Goal: Task Accomplishment & Management: Use online tool/utility

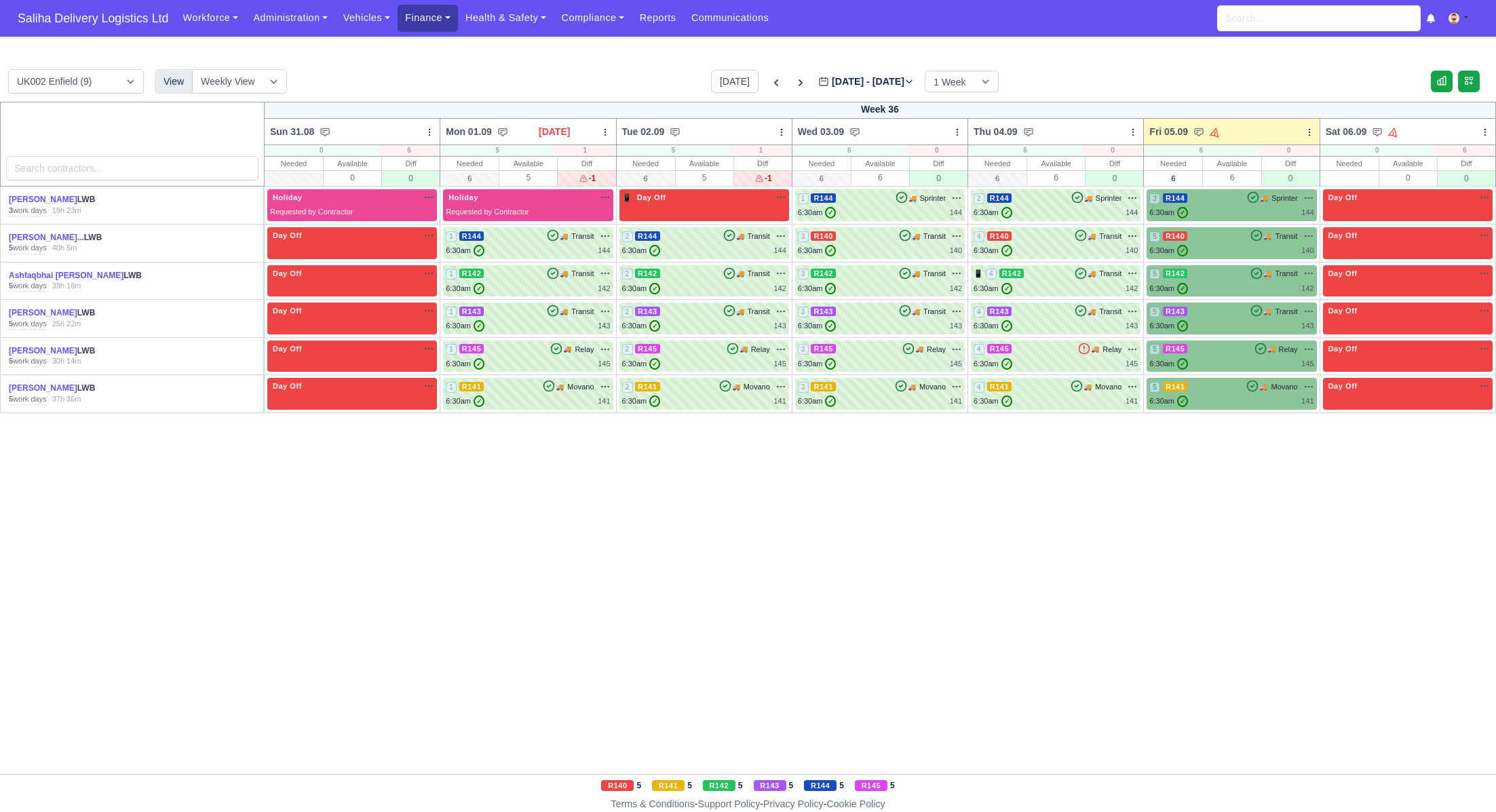
click at [424, 17] on link "Finance" at bounding box center [428, 18] width 61 height 26
click at [440, 49] on body "Saliha Delivery Logistics Ltd Workforce Manpower Expiring Documents Leave Reque…" at bounding box center [748, 406] width 1496 height 812
drag, startPoint x: 435, startPoint y: 26, endPoint x: 439, endPoint y: 43, distance: 17.5
click at [435, 26] on link "Finance" at bounding box center [428, 18] width 61 height 26
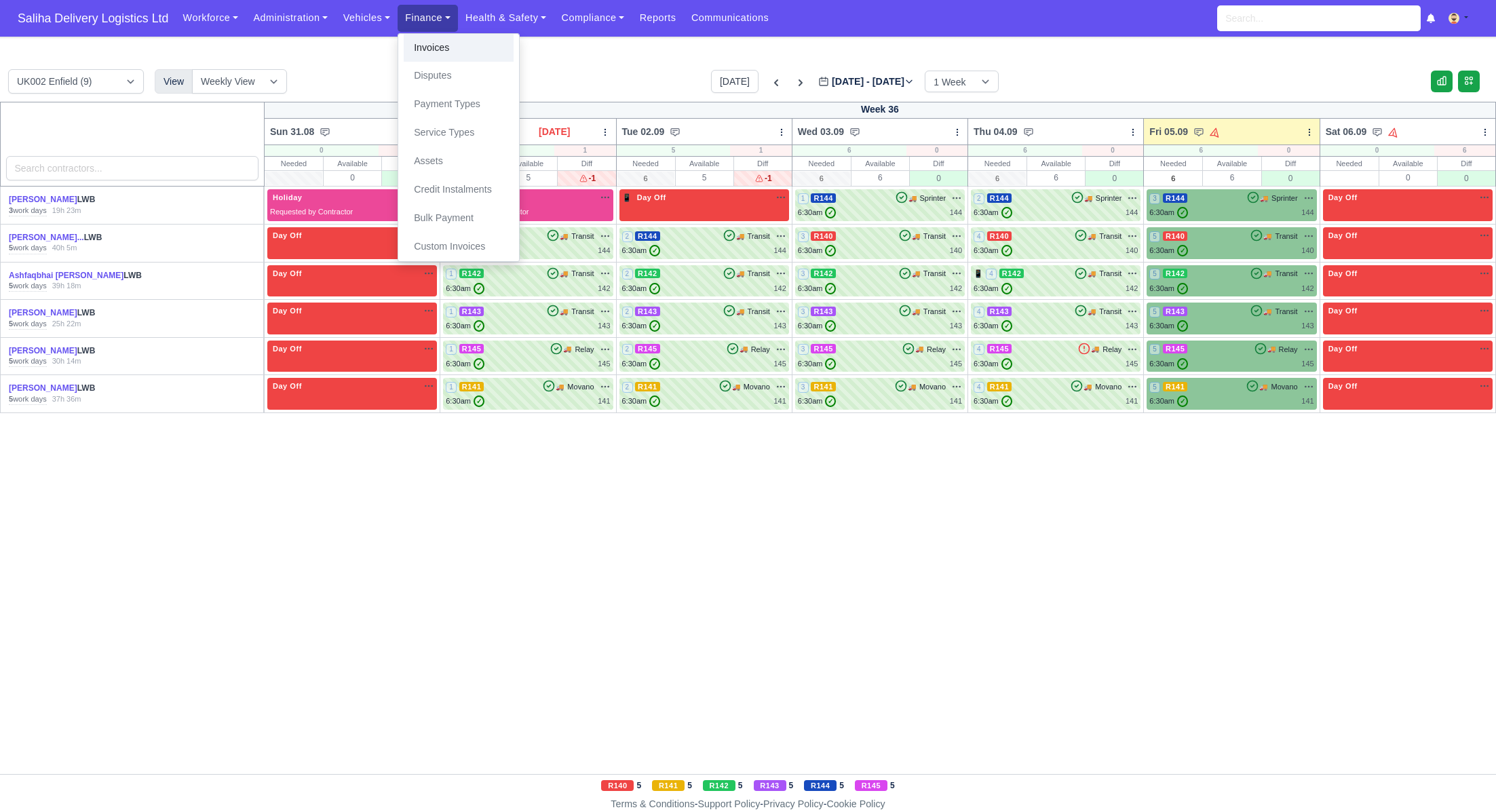
click at [441, 56] on link "Invoices" at bounding box center [458, 48] width 110 height 29
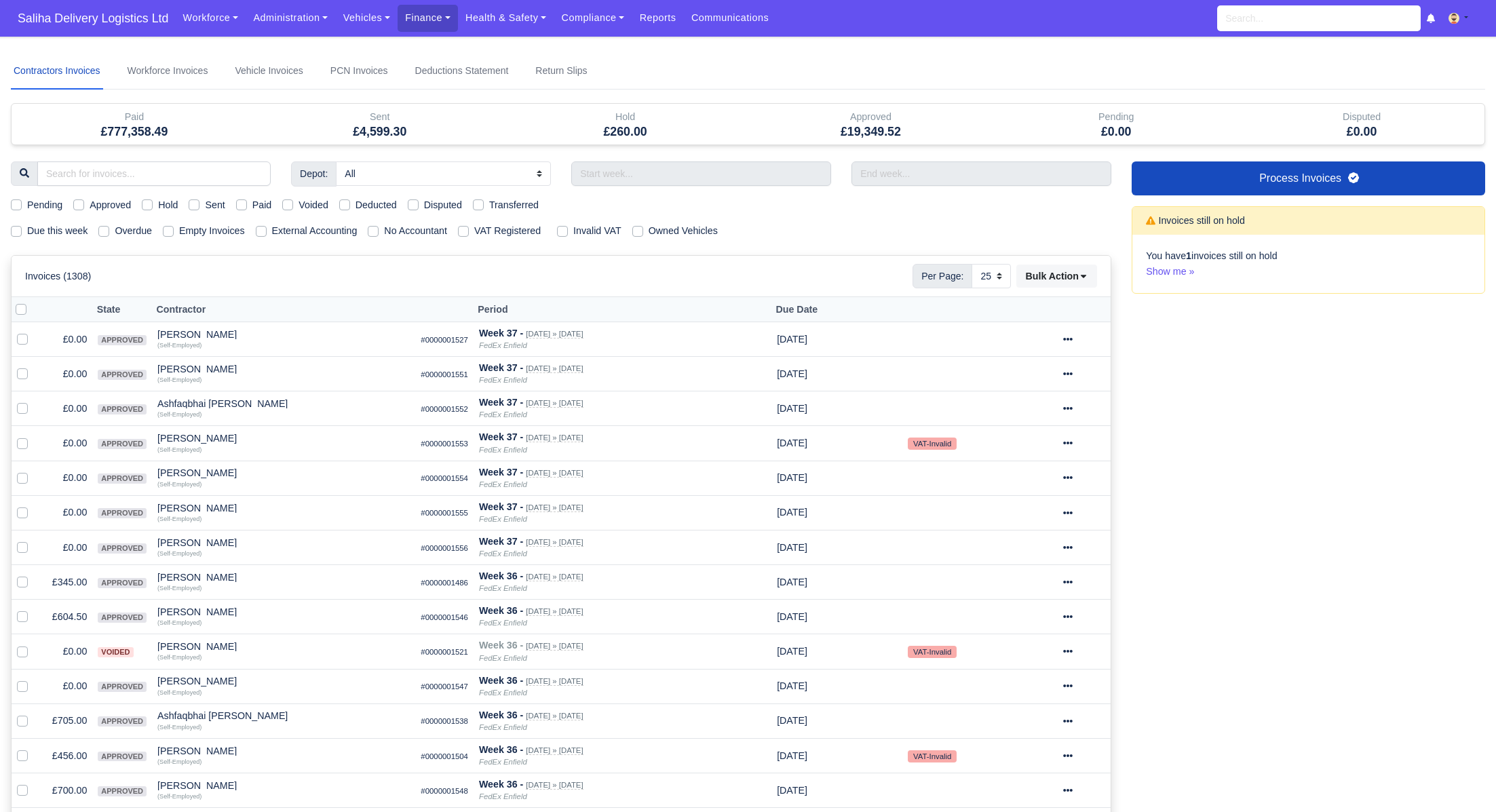
select select "25"
click at [205, 205] on label "Sent" at bounding box center [215, 205] width 20 height 16
click at [200, 205] on input "Sent" at bounding box center [194, 202] width 11 height 11
checkbox input "true"
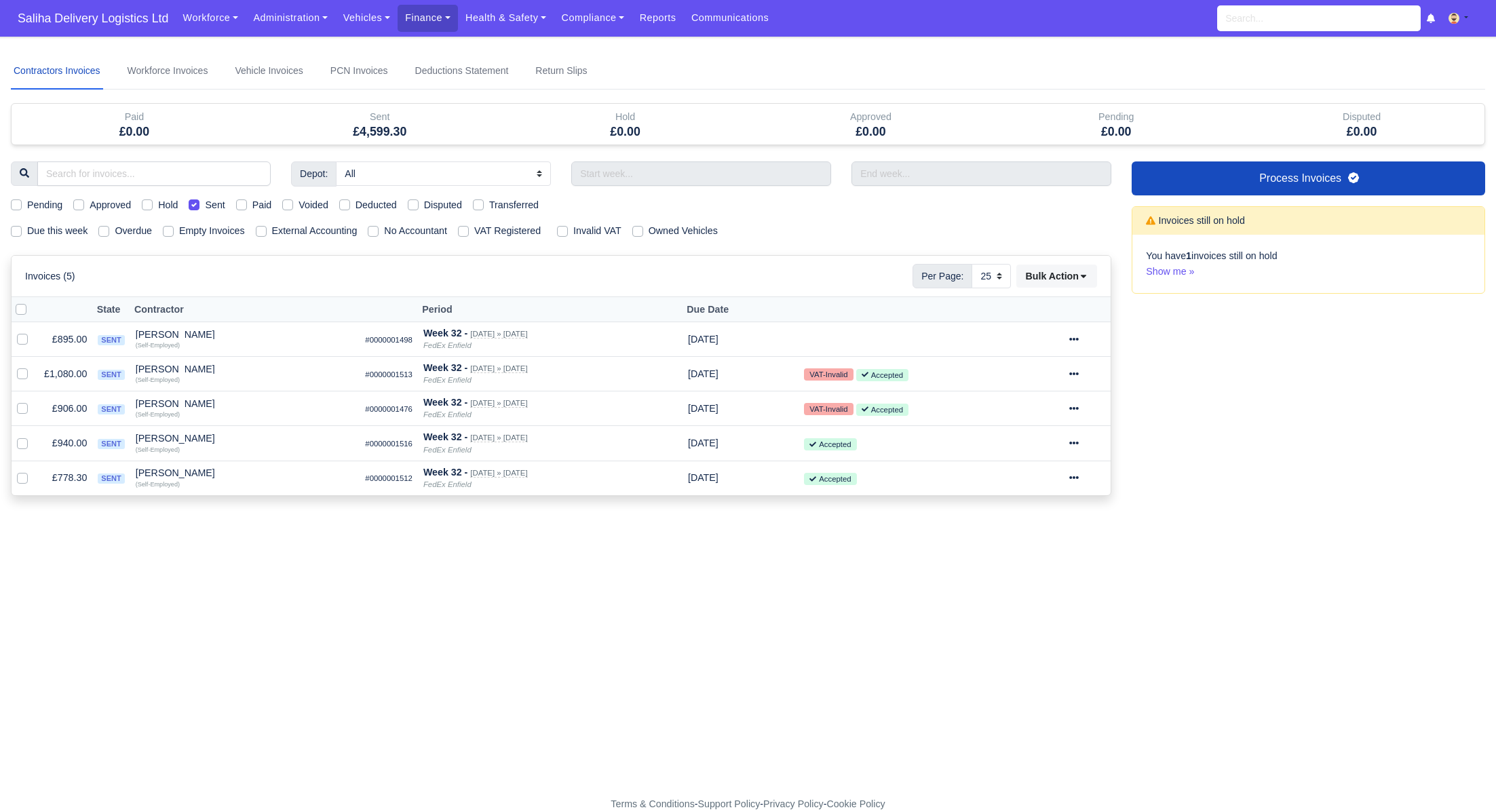
click at [205, 205] on label "Sent" at bounding box center [215, 205] width 20 height 16
click at [200, 205] on input "Sent" at bounding box center [194, 202] width 11 height 11
checkbox input "false"
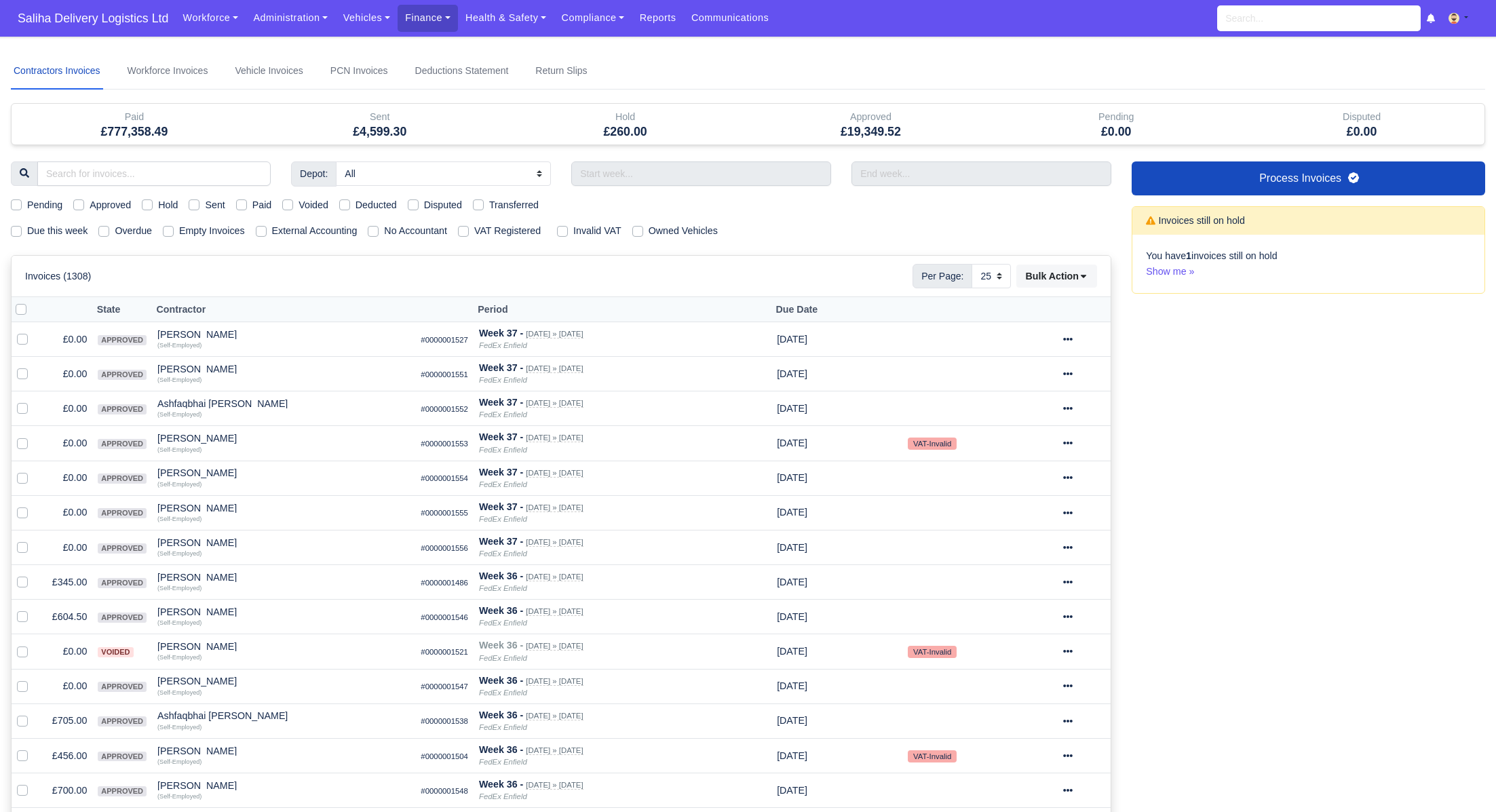
click at [205, 197] on label "Sent" at bounding box center [215, 205] width 20 height 16
click at [199, 197] on input "Sent" at bounding box center [194, 202] width 11 height 11
checkbox input "true"
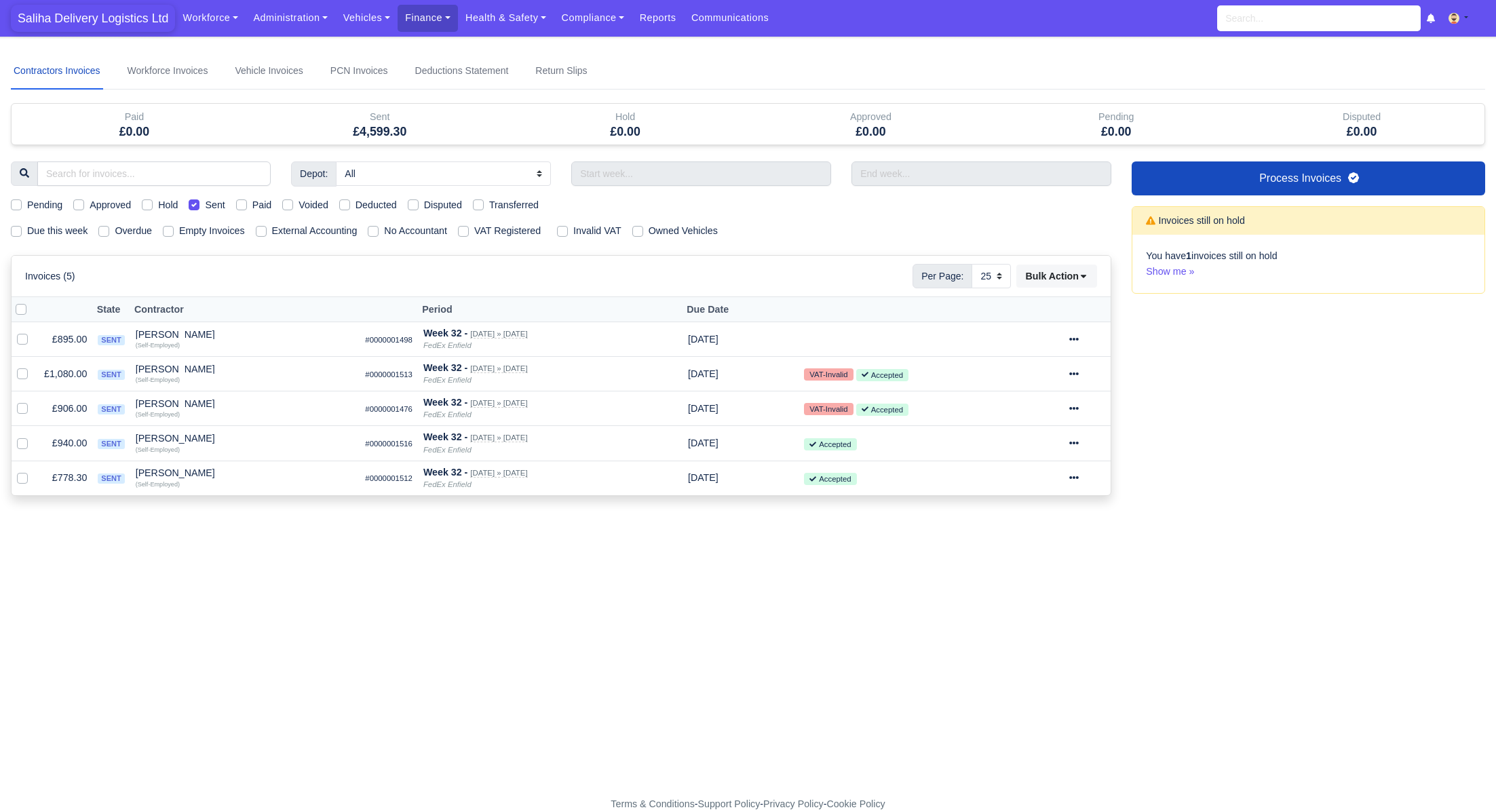
click at [76, 9] on span "Saliha Delivery Logistics Ltd" at bounding box center [93, 19] width 164 height 27
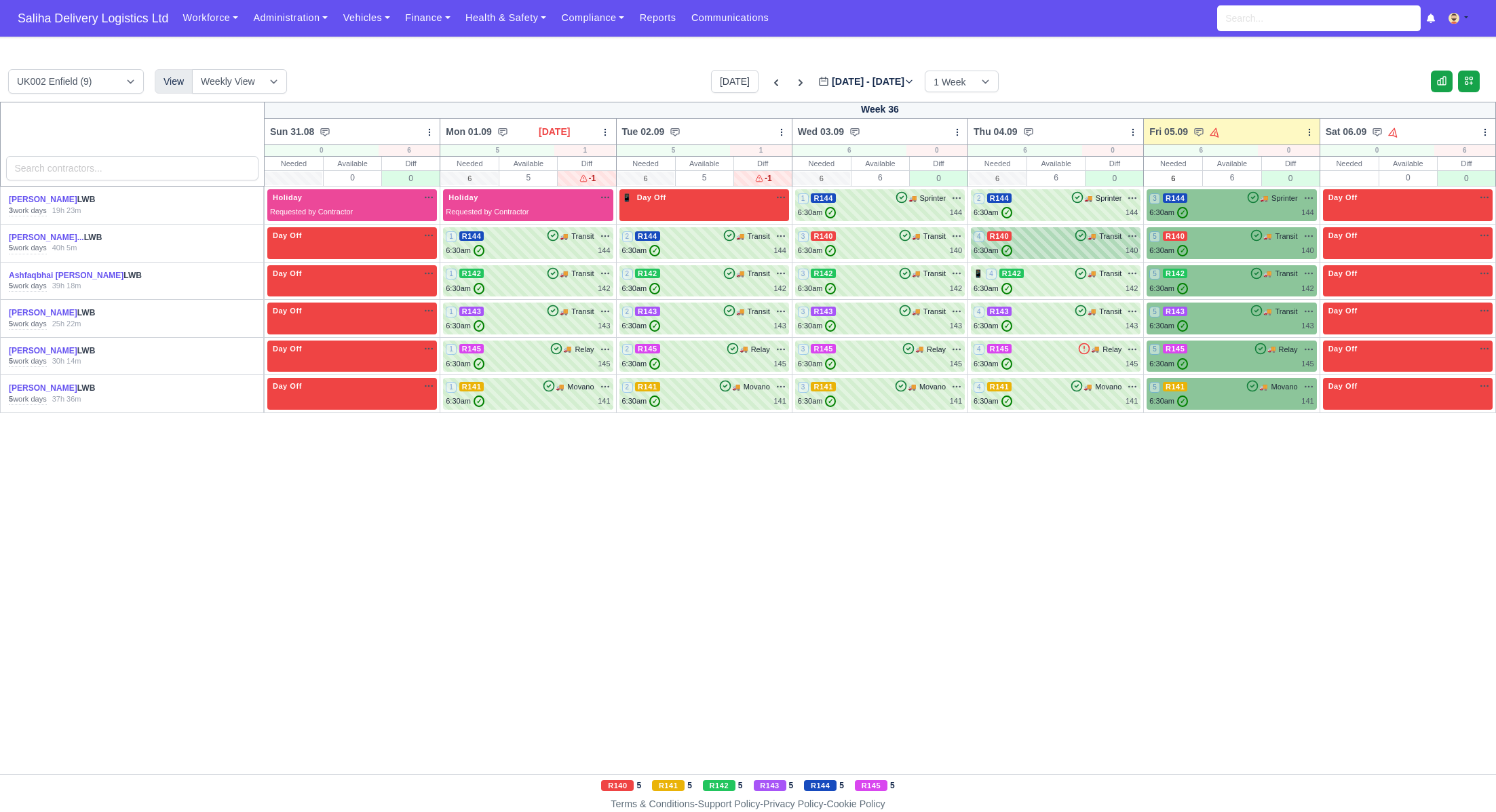
click at [1016, 241] on div "4 R140 🚚 Transit" at bounding box center [1055, 236] width 164 height 12
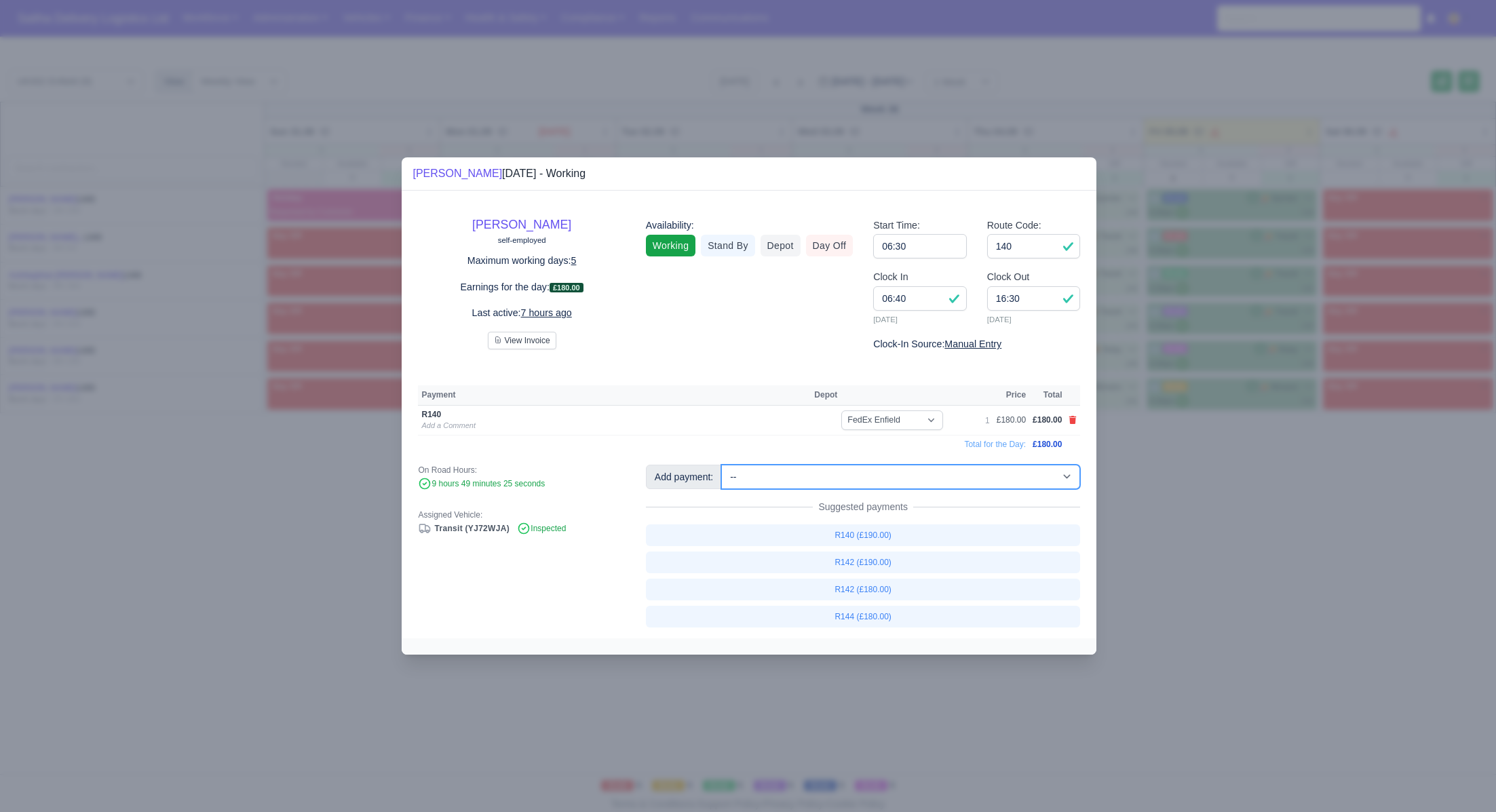
click at [837, 480] on select "-- Ad-Hoc 1 (AD-HO) Ad-Hoc 2 (AD-HO) Ad-Hoc 3 (AD-HO) Ad-Hoc 4 (AD-HO) Ad-Hoc 5…" at bounding box center [900, 477] width 359 height 24
click at [722, 465] on select "-- Ad-Hoc 1 (AD-HO) Ad-Hoc 2 (AD-HO) Ad-Hoc 3 (AD-HO) Ad-Hoc 4 (AD-HO) Ad-Hoc 5…" at bounding box center [900, 477] width 359 height 24
select select "1"
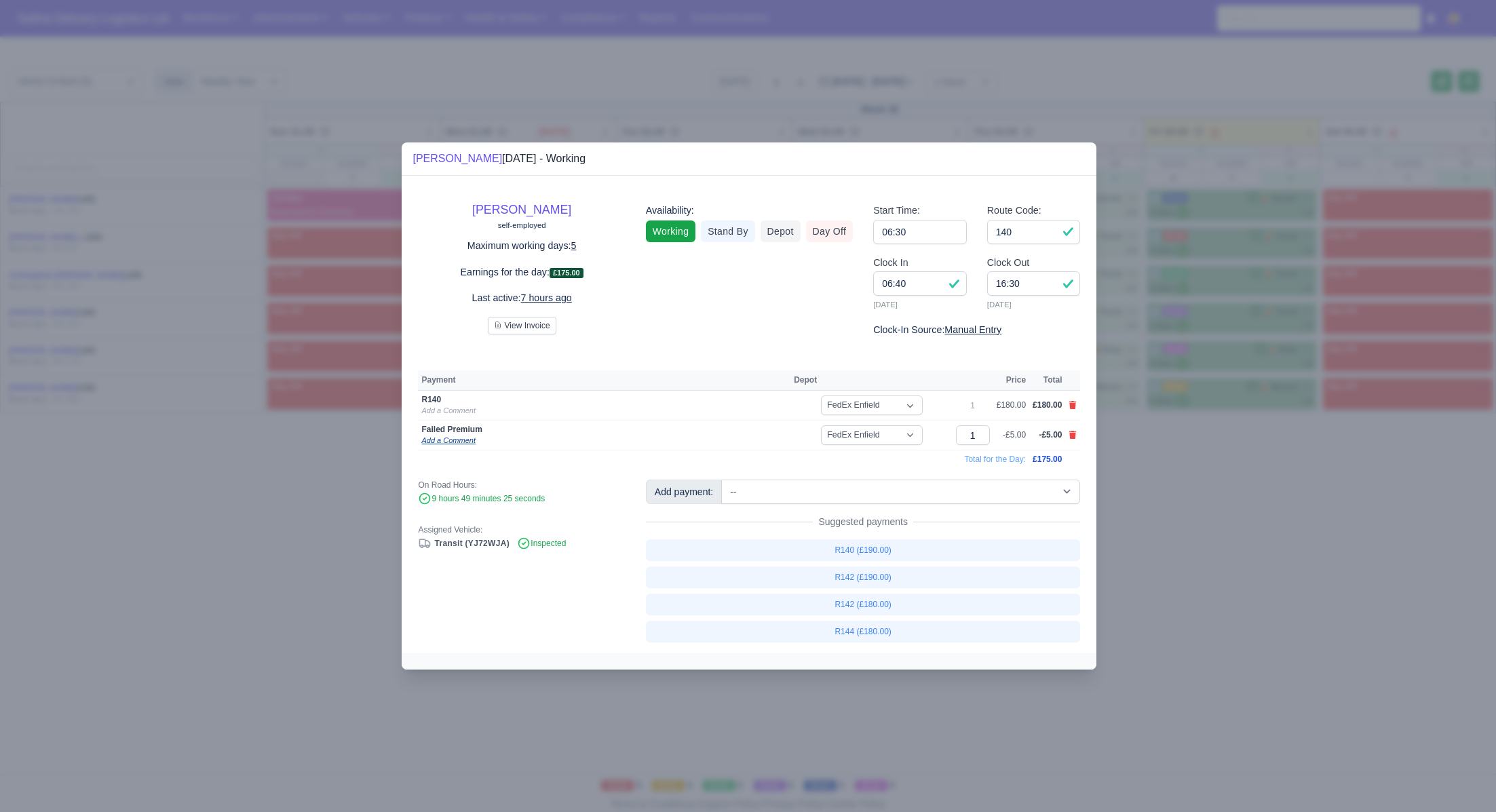
click at [456, 441] on link "Add a Comment" at bounding box center [448, 440] width 53 height 8
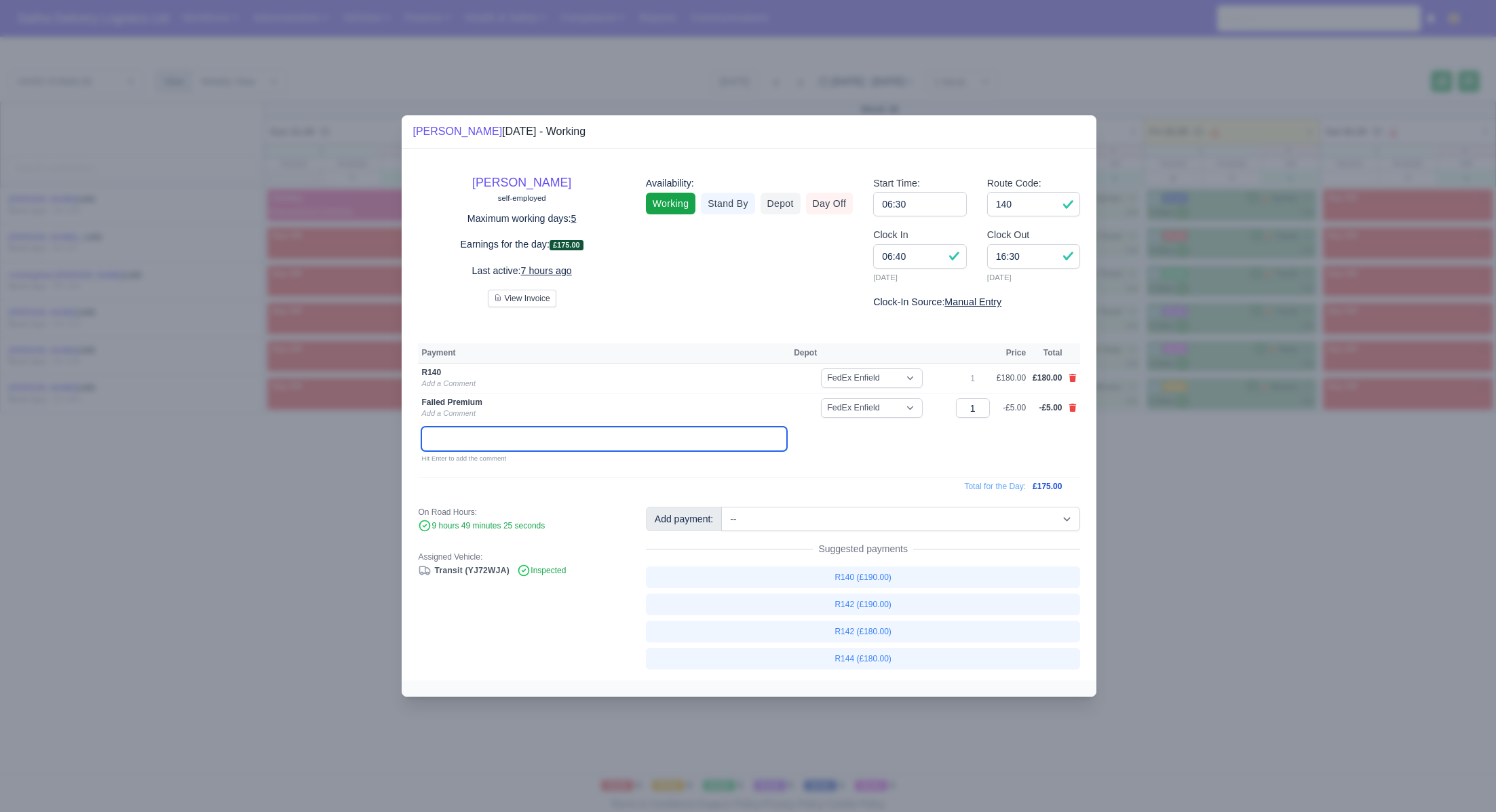
click at [466, 438] on input "text" at bounding box center [604, 438] width 366 height 24
paste input "BRICKENDON GREEN"
click at [531, 437] on input "Brickendon Green," at bounding box center [604, 438] width 366 height 24
paste input "SG13 8PD"
type input "Brickendon Green, SG13 8PD, 12 Premium. Delivered @12:49"
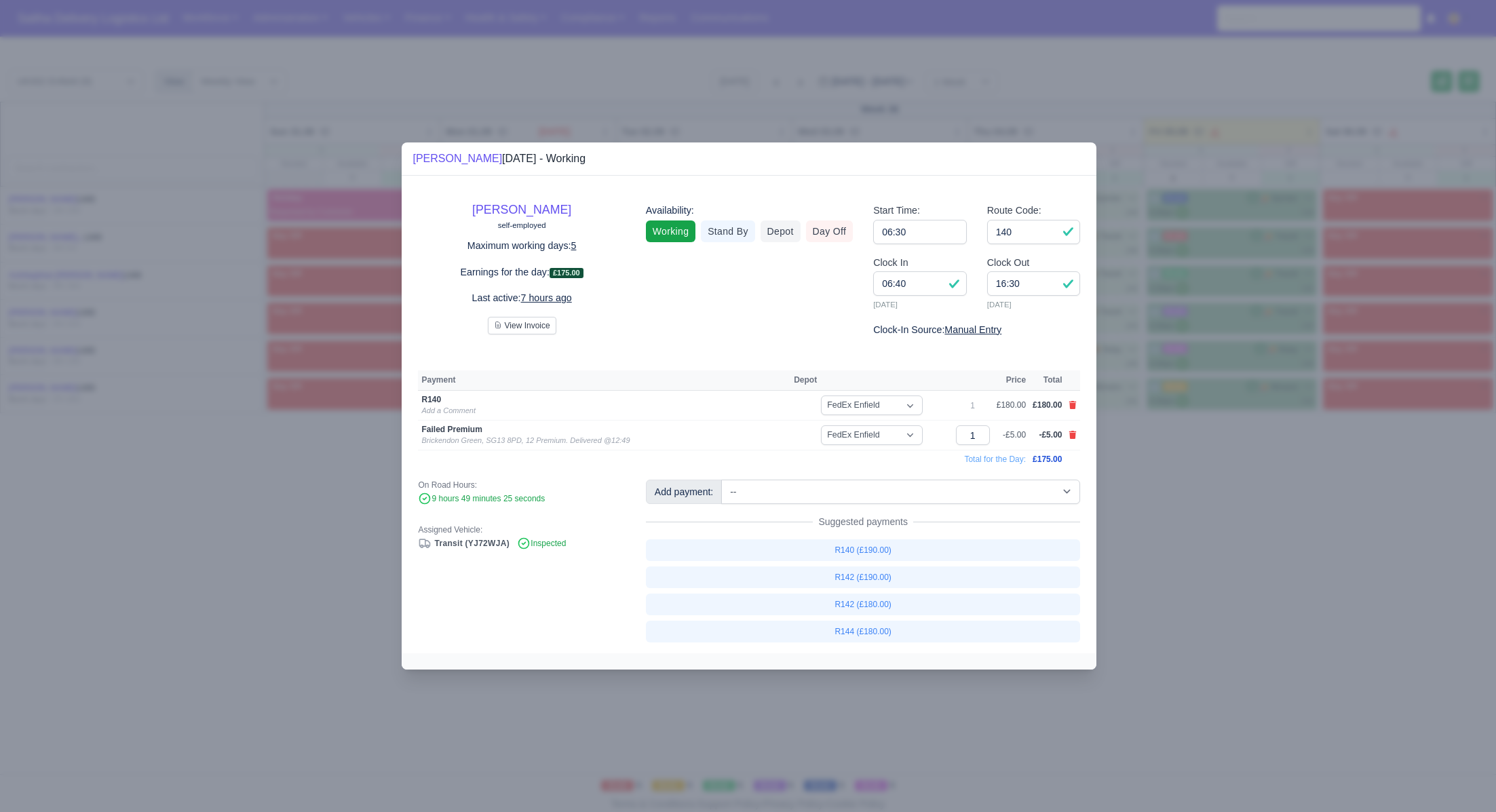
click at [215, 494] on div at bounding box center [748, 406] width 1496 height 812
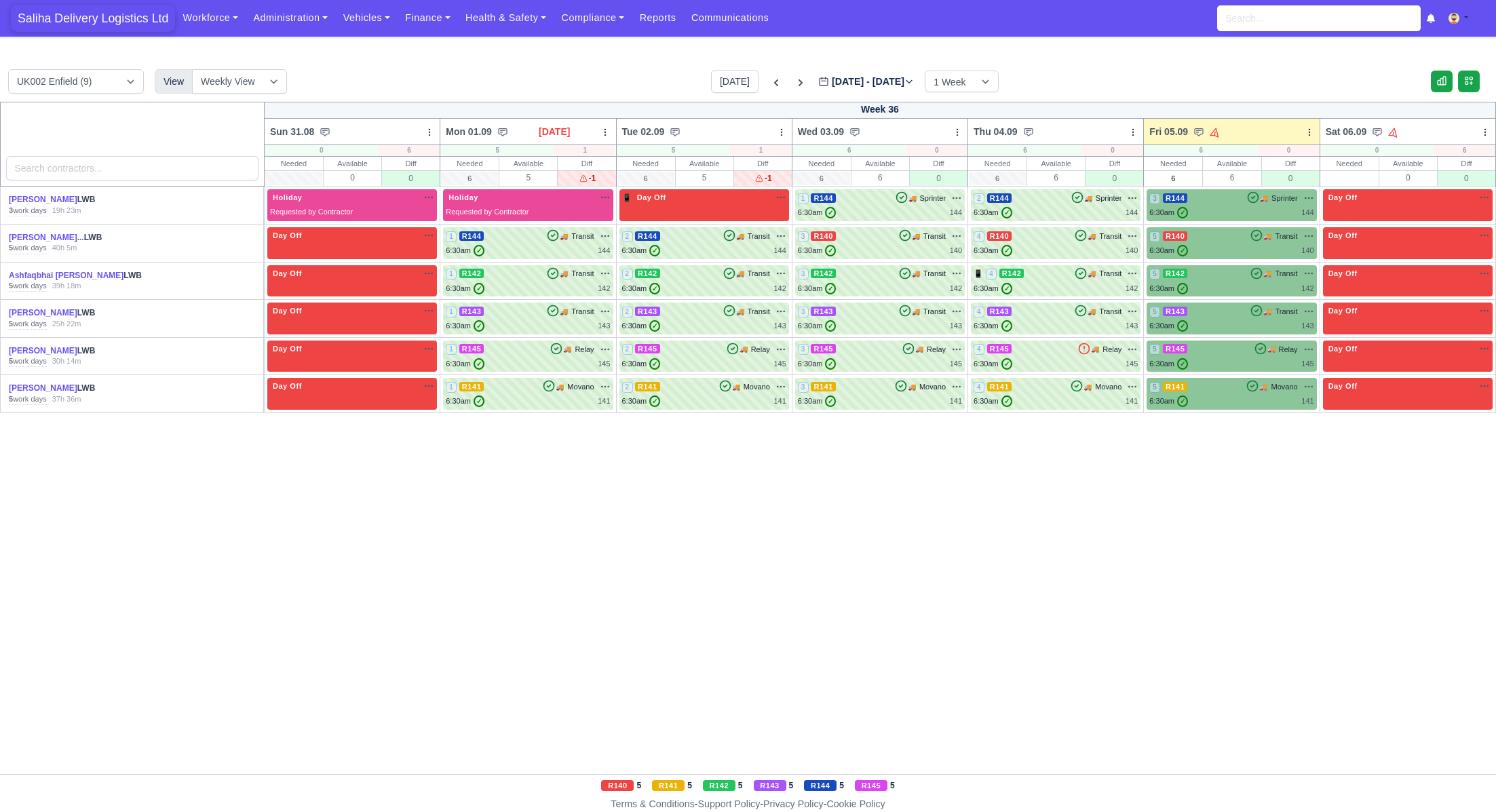
click at [80, 22] on span "Saliha Delivery Logistics Ltd" at bounding box center [93, 19] width 164 height 27
click at [93, 16] on span "Saliha Delivery Logistics Ltd" at bounding box center [93, 19] width 164 height 27
click at [1236, 222] on td "3 R144 🚚" at bounding box center [1231, 205] width 175 height 38
click at [1234, 210] on div "6:30am ✓ 144" at bounding box center [1231, 212] width 164 height 11
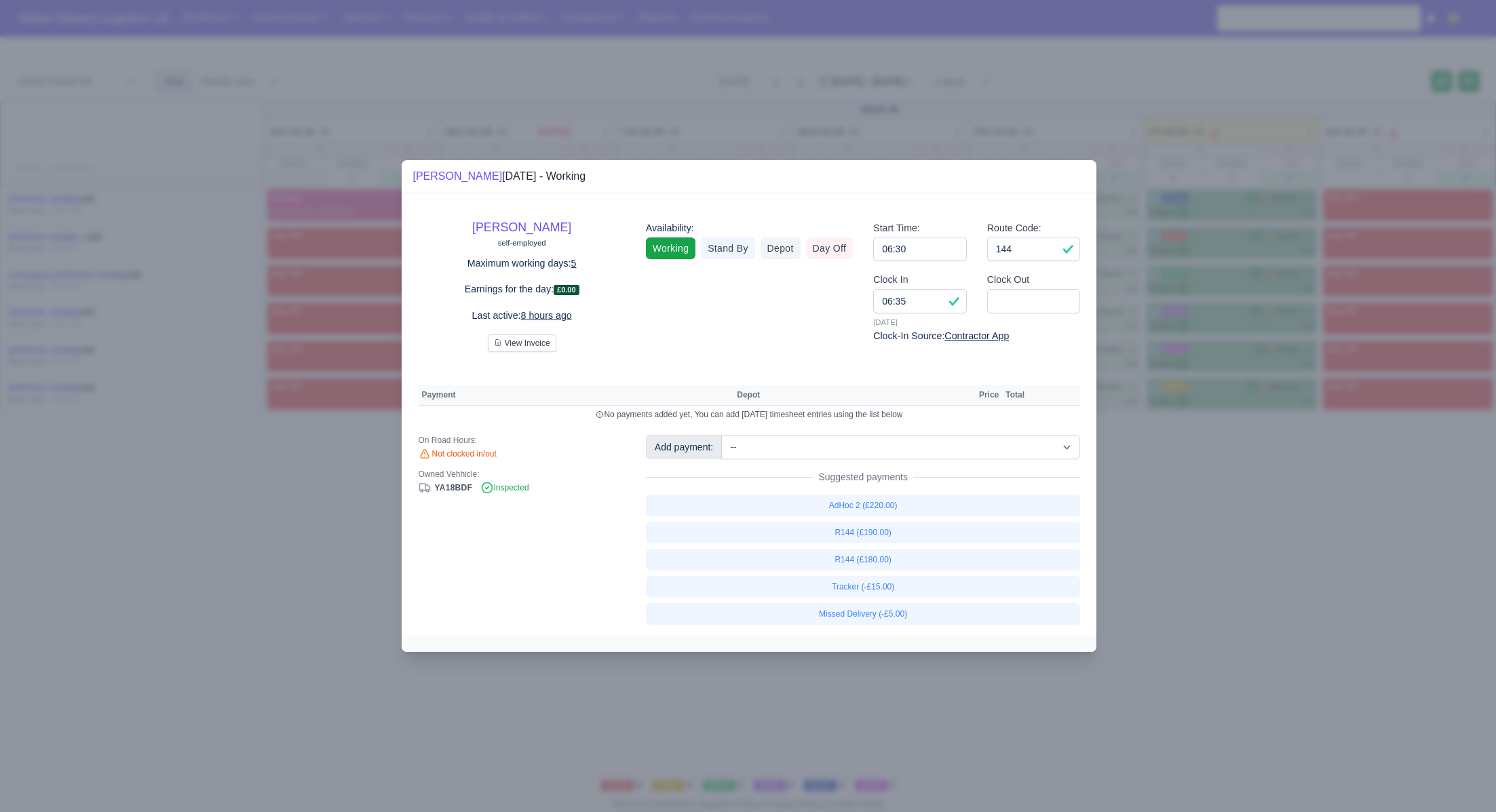
drag, startPoint x: 1328, startPoint y: 538, endPoint x: 1279, endPoint y: 314, distance: 229.3
click at [1318, 523] on div at bounding box center [748, 406] width 1496 height 812
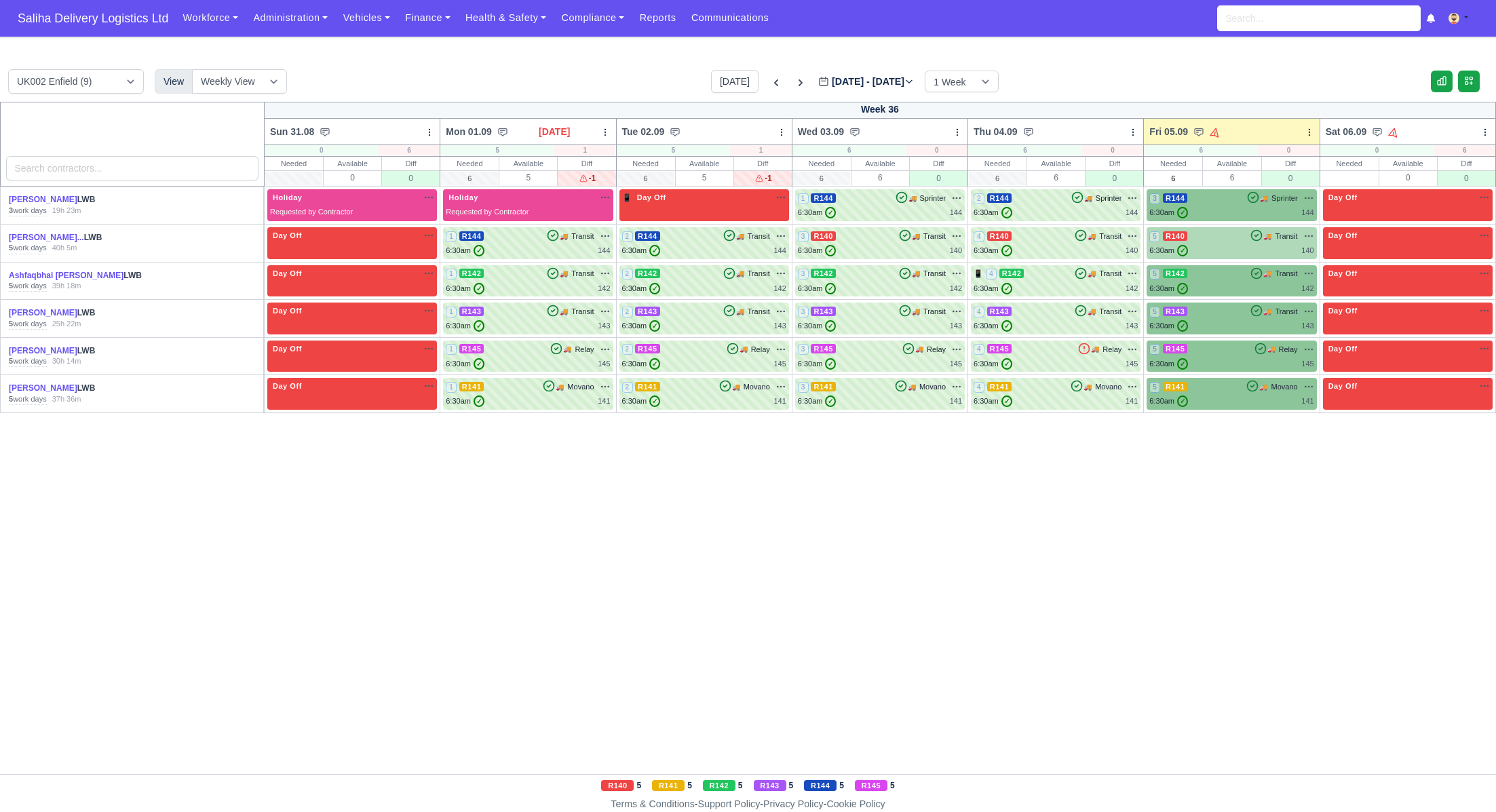
click at [1246, 247] on div "6:30am ✓ 140" at bounding box center [1231, 250] width 164 height 11
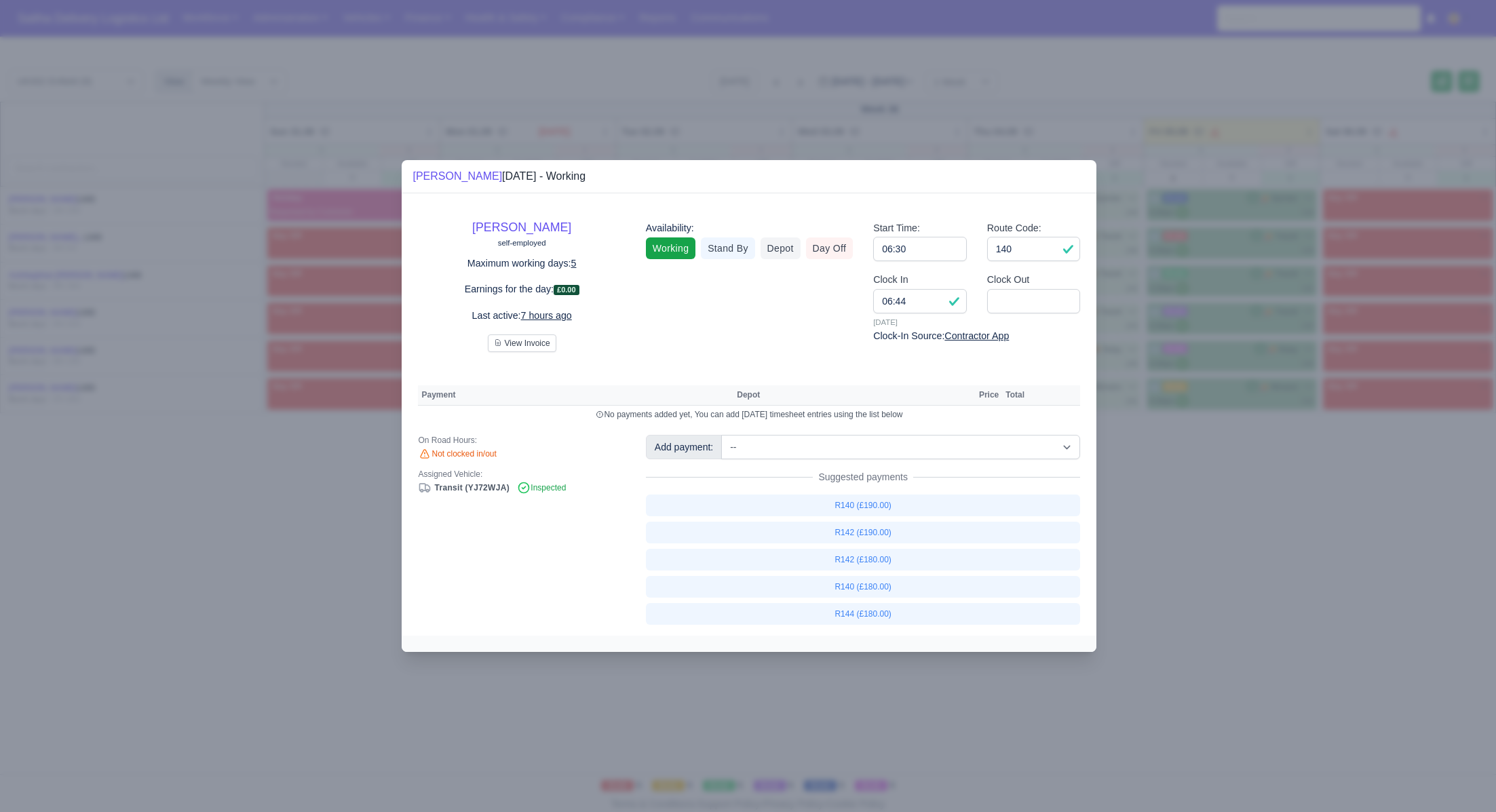
drag, startPoint x: 1281, startPoint y: 495, endPoint x: 1241, endPoint y: 287, distance: 211.8
click at [1278, 483] on div at bounding box center [748, 406] width 1496 height 812
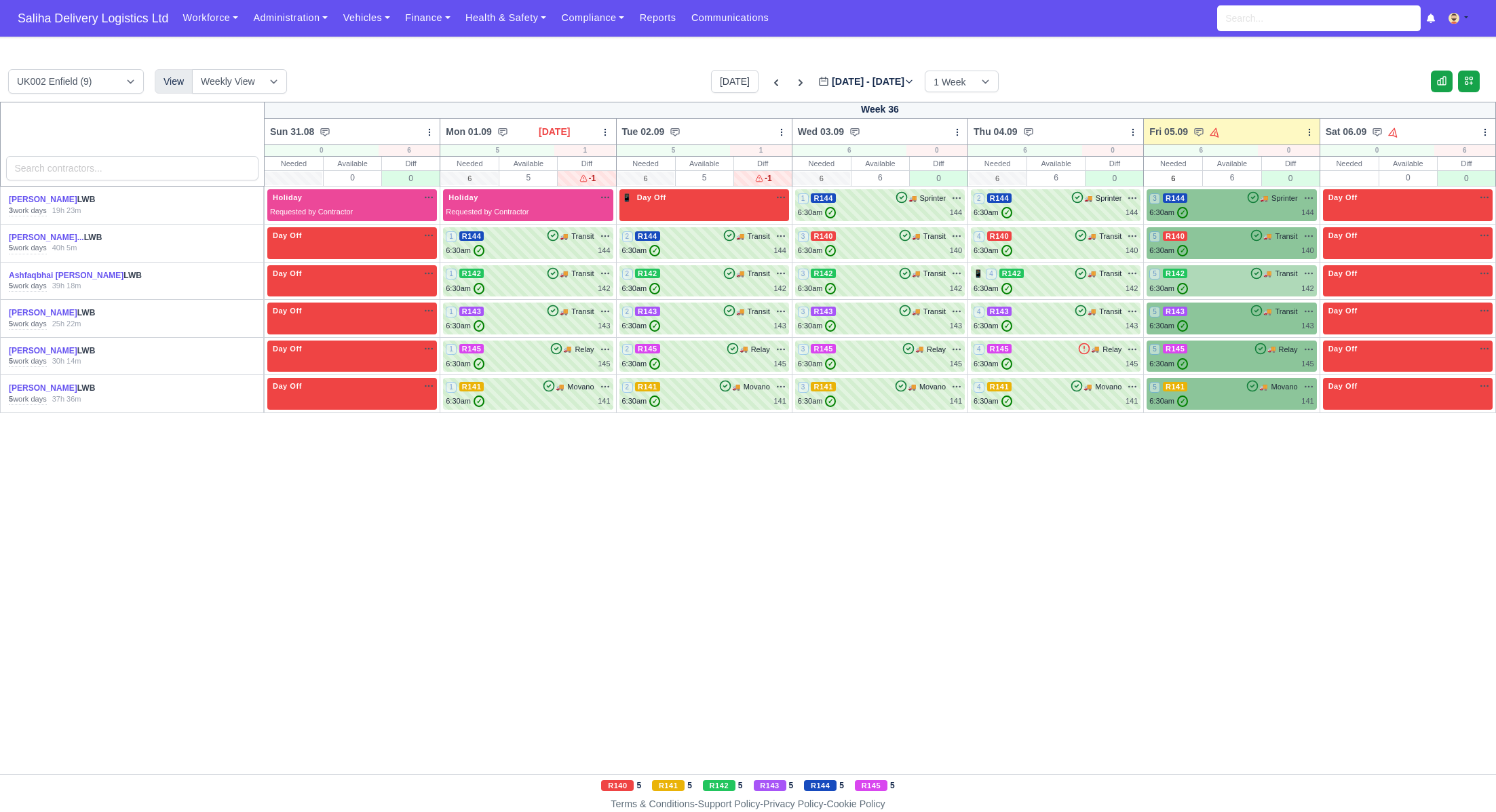
click at [1236, 283] on div "6:30am ✓ 142" at bounding box center [1231, 289] width 164 height 11
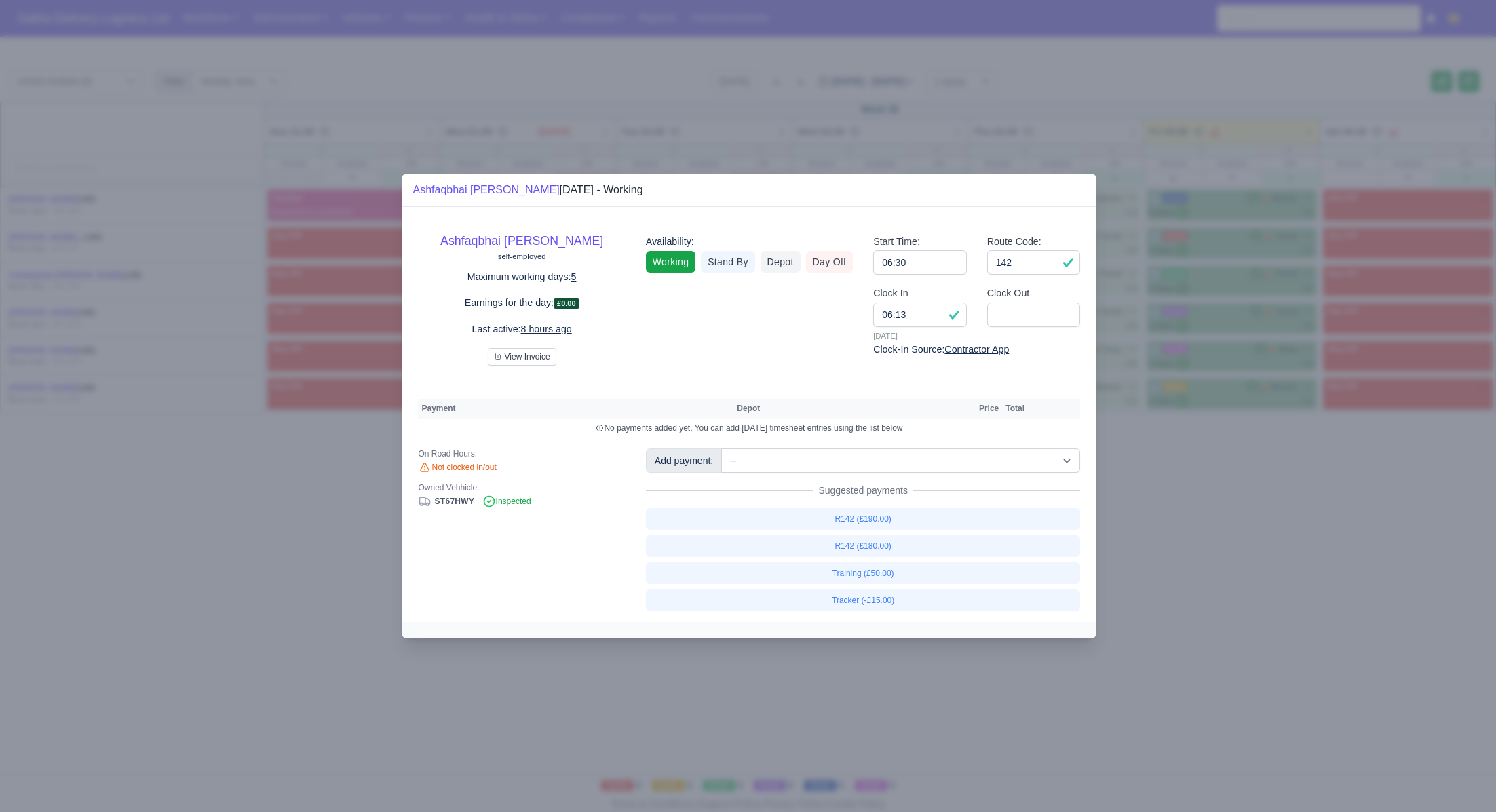
click at [1265, 420] on div at bounding box center [748, 406] width 1496 height 812
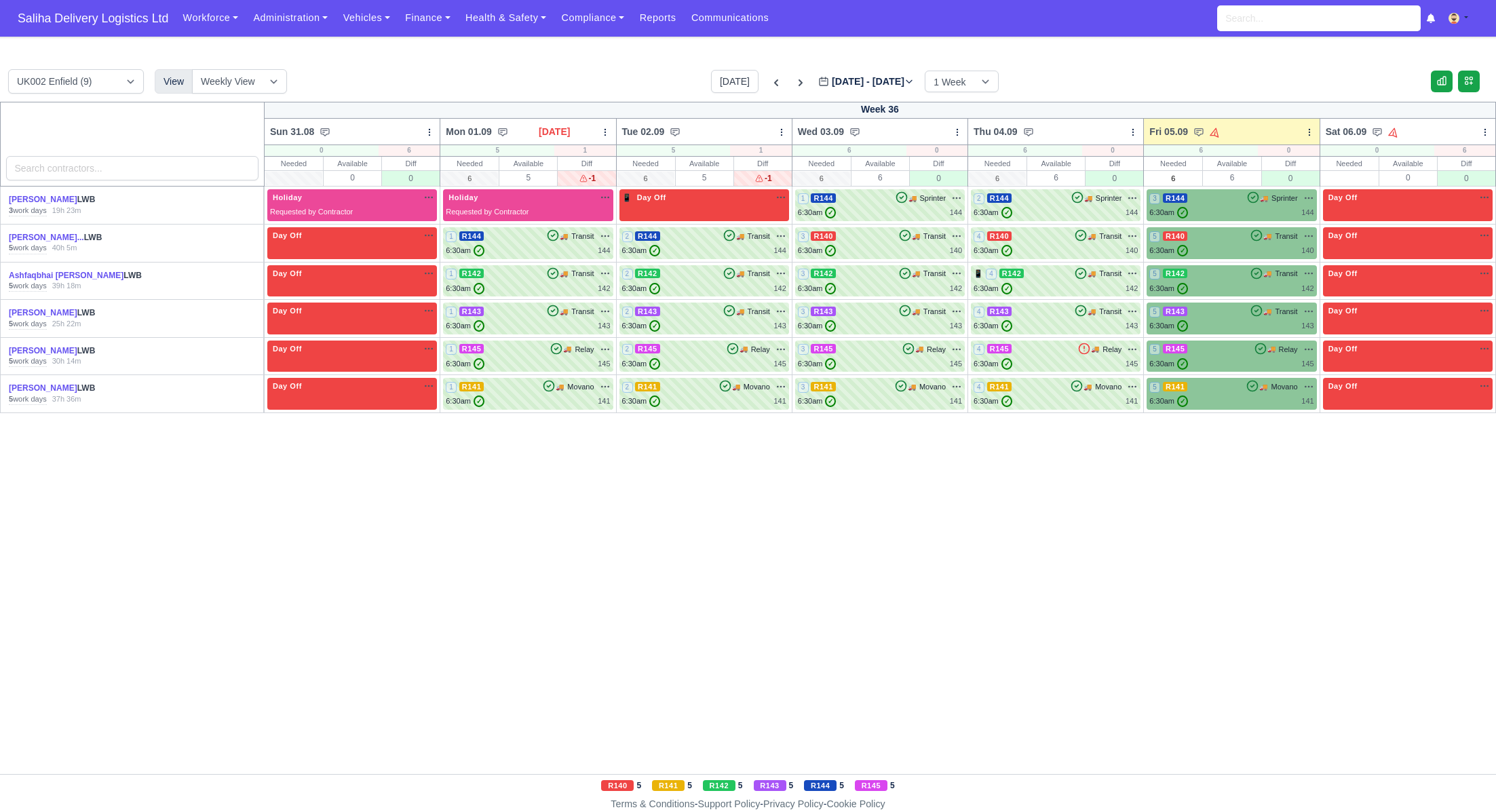
click at [1239, 307] on div "5 R143 🚚 Transit" at bounding box center [1231, 311] width 164 height 12
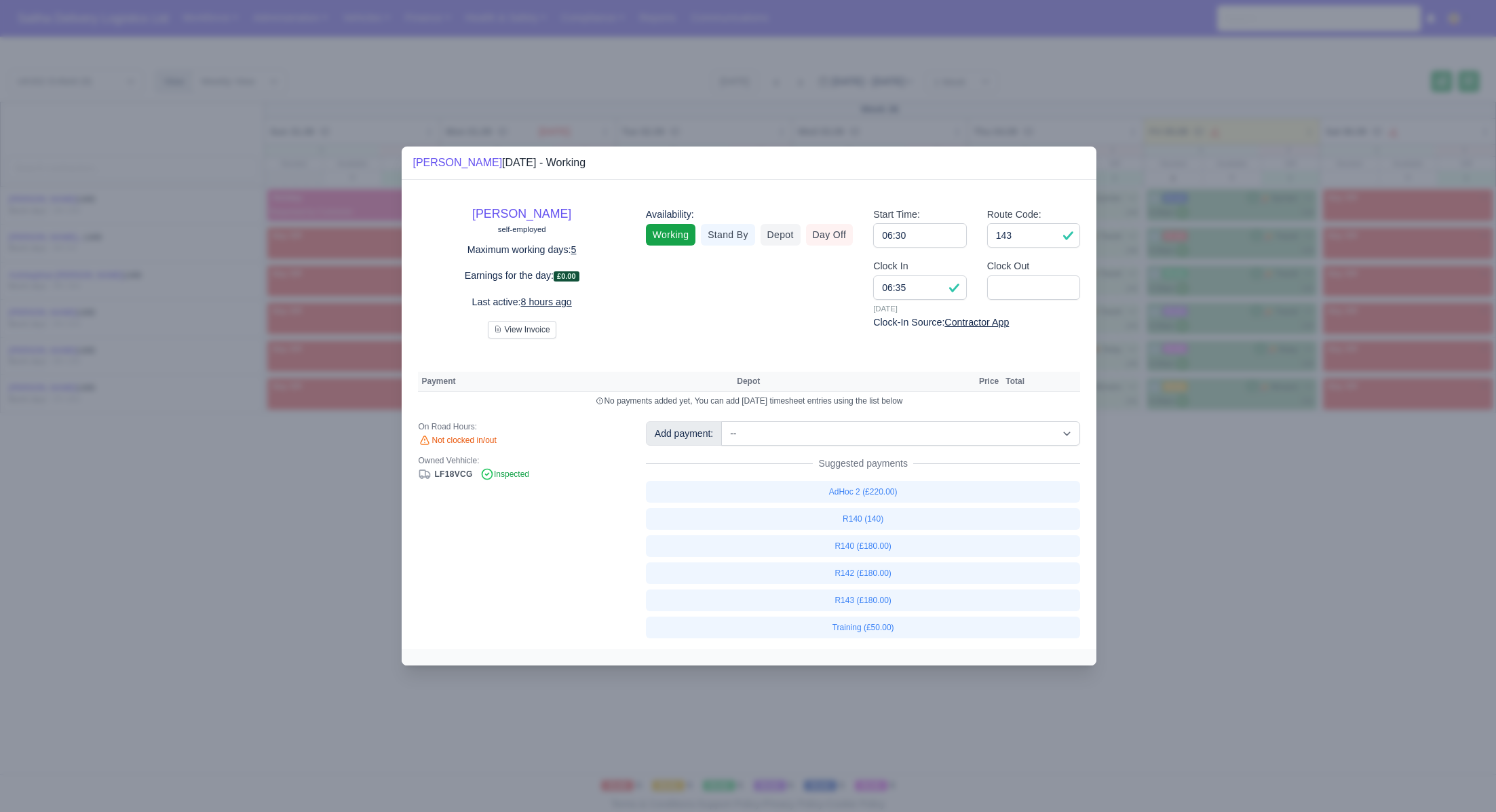
drag, startPoint x: 1319, startPoint y: 528, endPoint x: 1279, endPoint y: 416, distance: 118.9
click at [1318, 527] on div at bounding box center [748, 406] width 1496 height 812
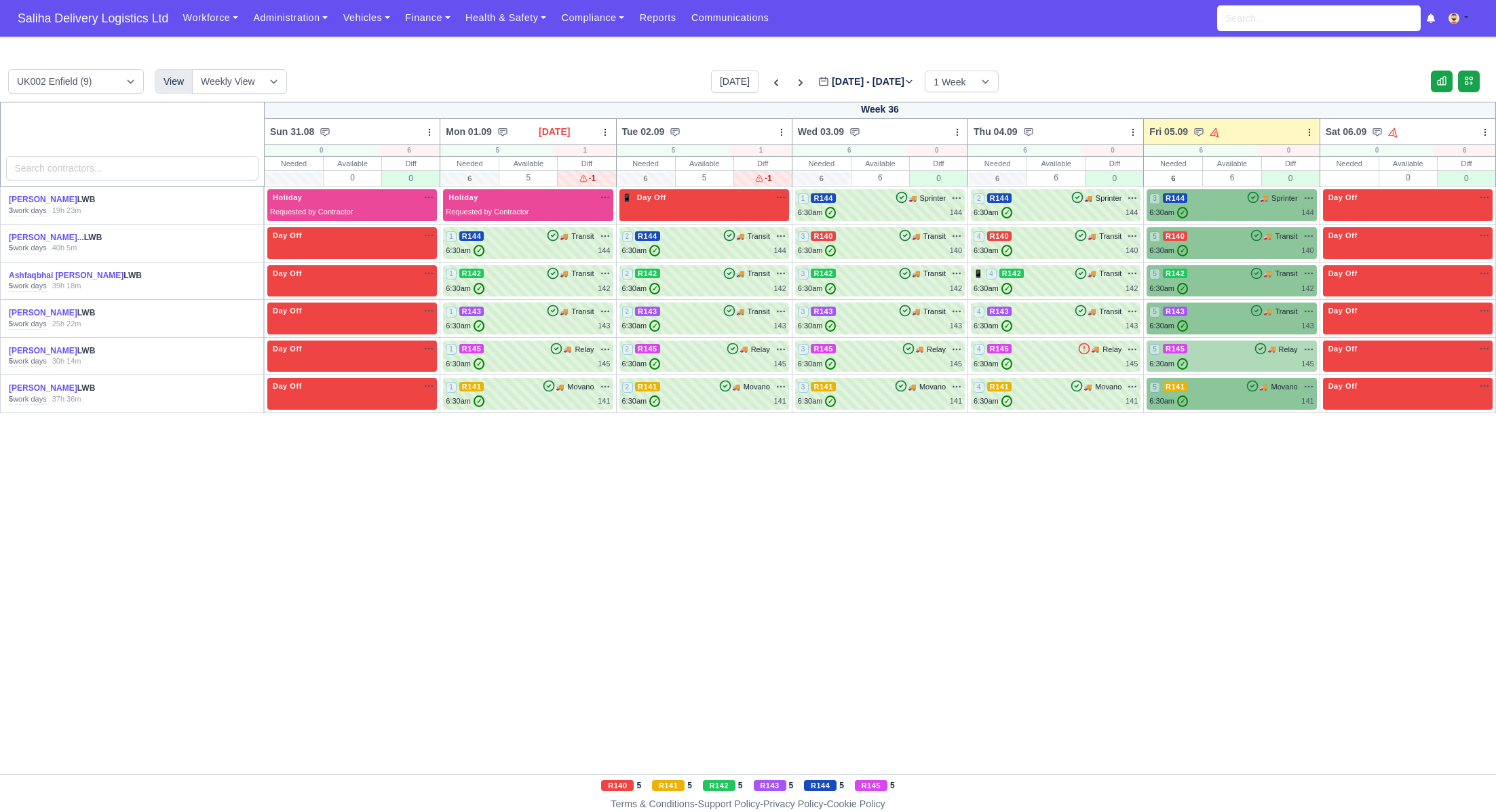
click at [1221, 356] on div "5 R145 🚚 Relay" at bounding box center [1231, 356] width 164 height 26
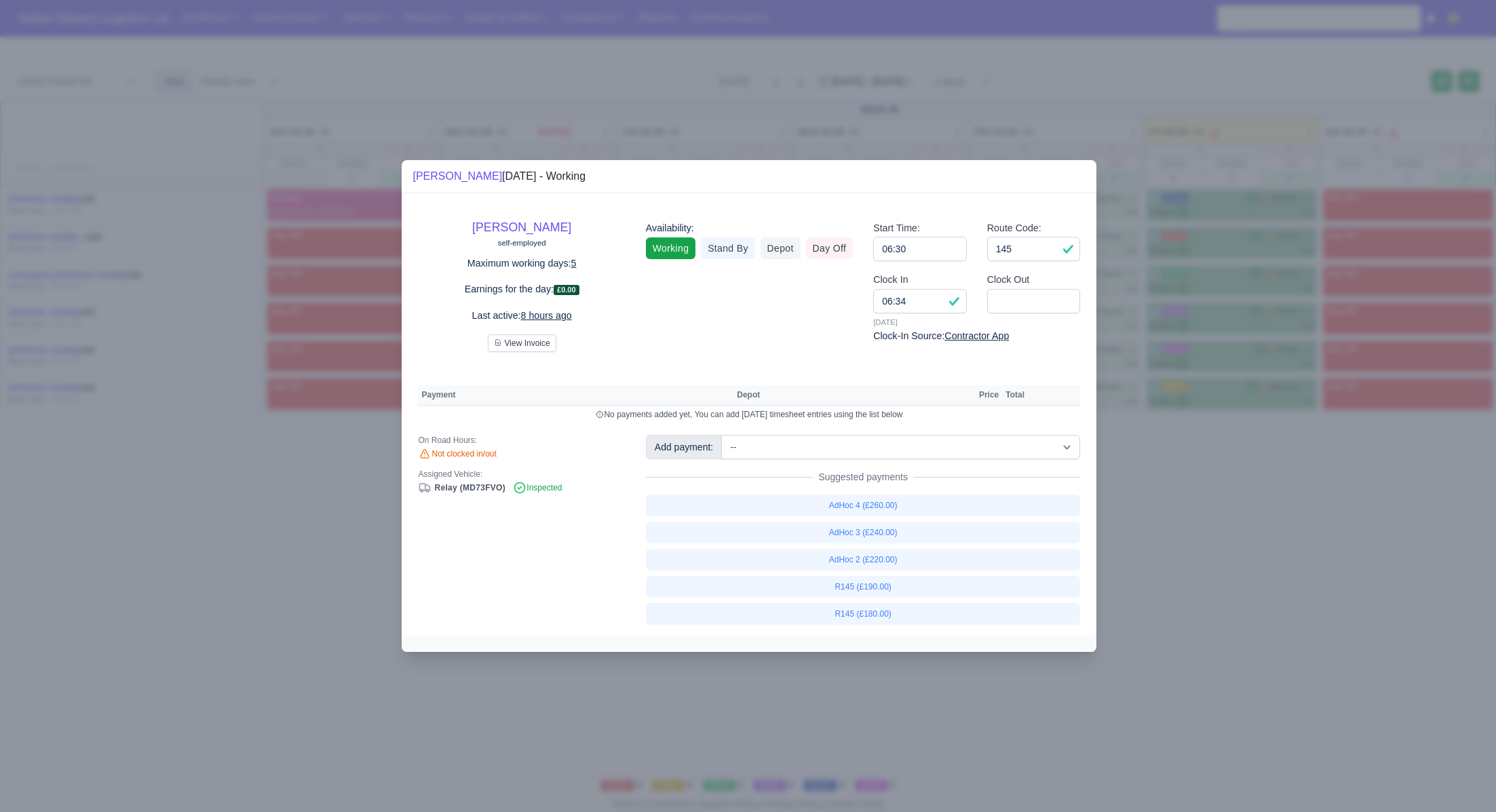
drag, startPoint x: 1273, startPoint y: 516, endPoint x: 1246, endPoint y: 408, distance: 111.3
click at [1272, 512] on div at bounding box center [748, 406] width 1496 height 812
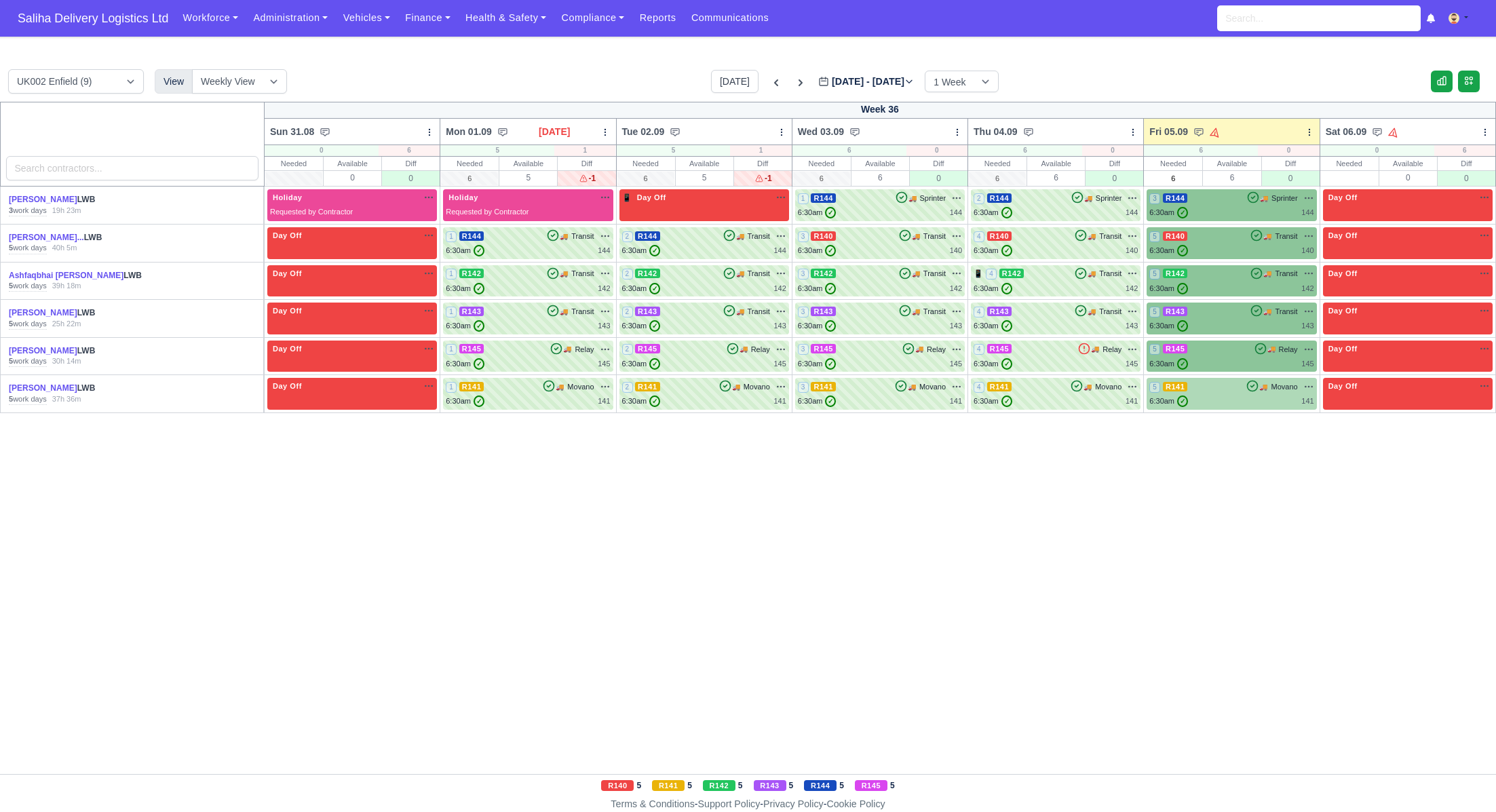
click at [1234, 390] on div "5 R141 🚚 Movano" at bounding box center [1231, 386] width 164 height 12
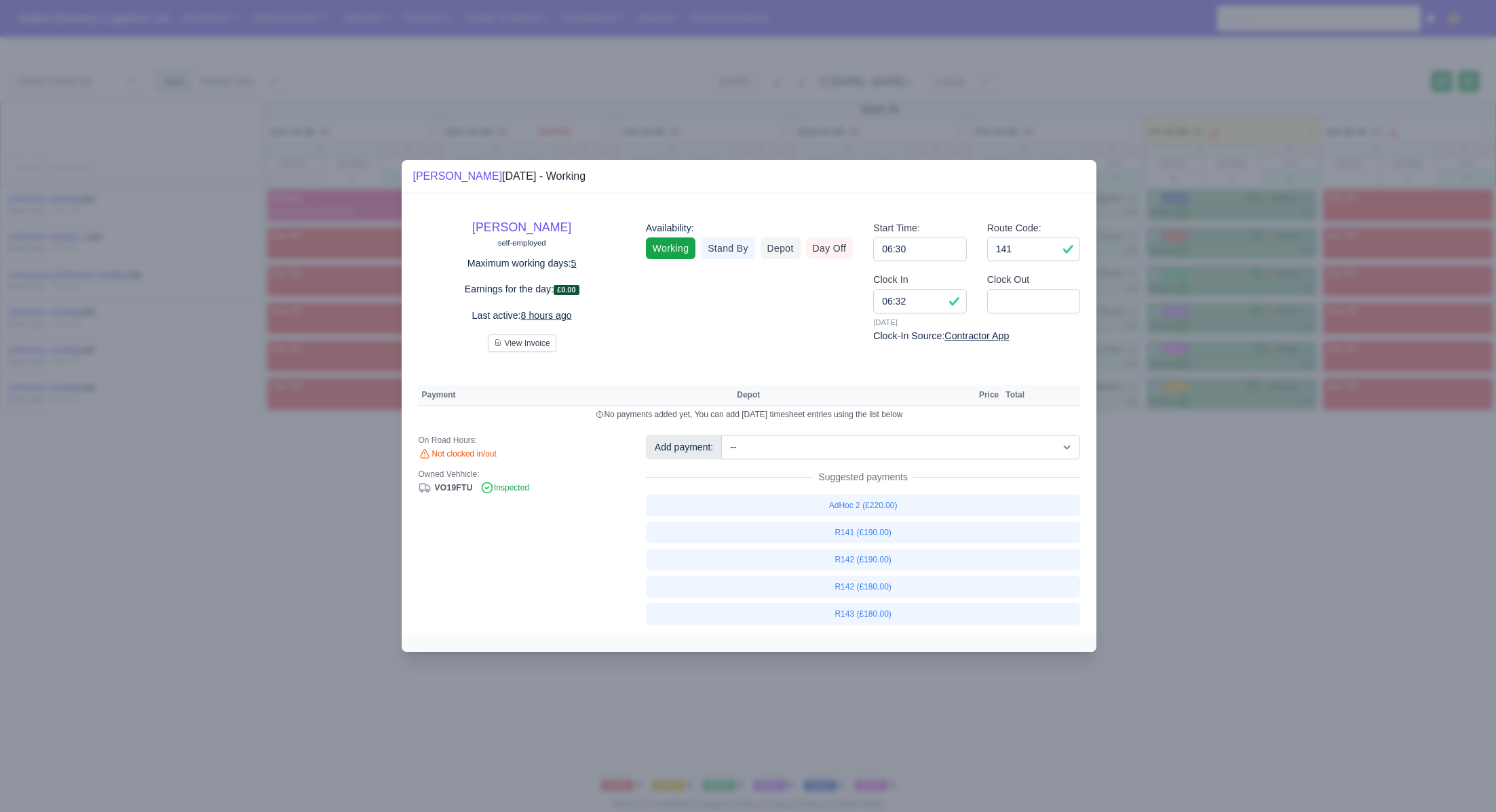
drag, startPoint x: 1290, startPoint y: 517, endPoint x: 876, endPoint y: 273, distance: 480.6
click at [1287, 510] on div at bounding box center [748, 406] width 1496 height 812
